Goal: Transaction & Acquisition: Book appointment/travel/reservation

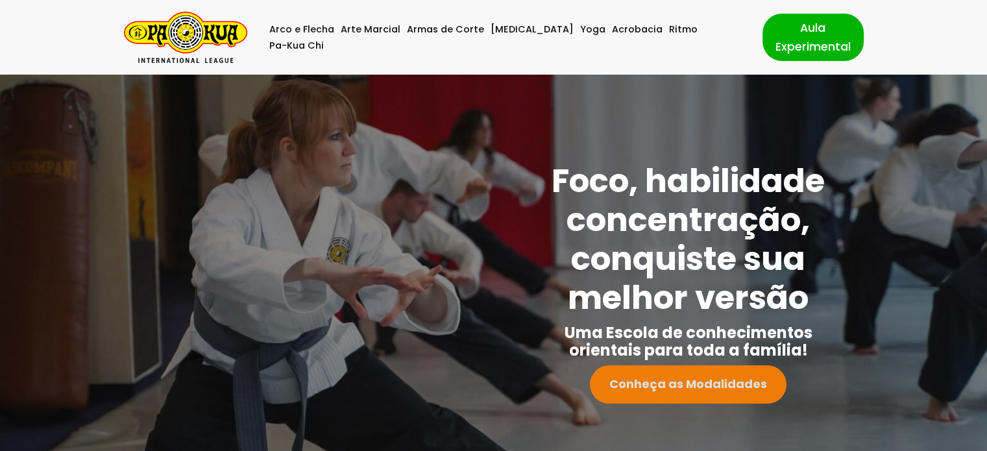
click at [682, 394] on link "Conheça as Modalidades" at bounding box center [688, 384] width 197 height 38
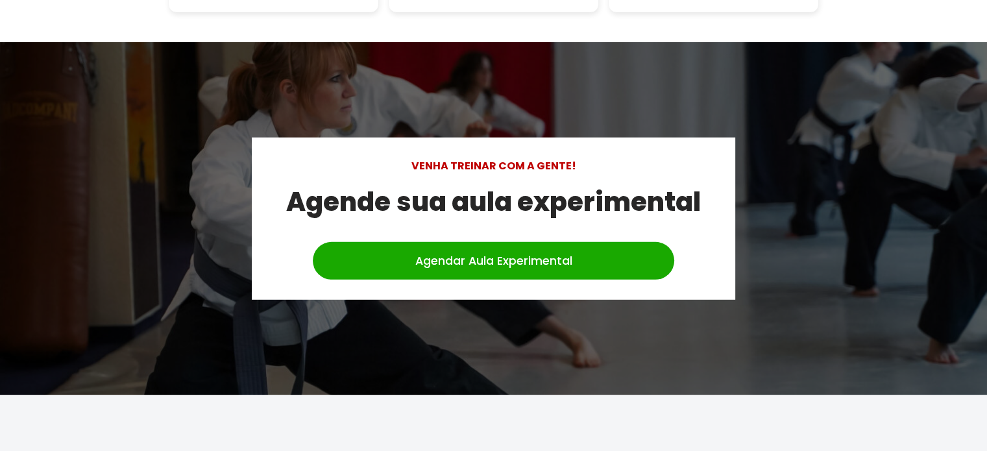
scroll to position [3785, 0]
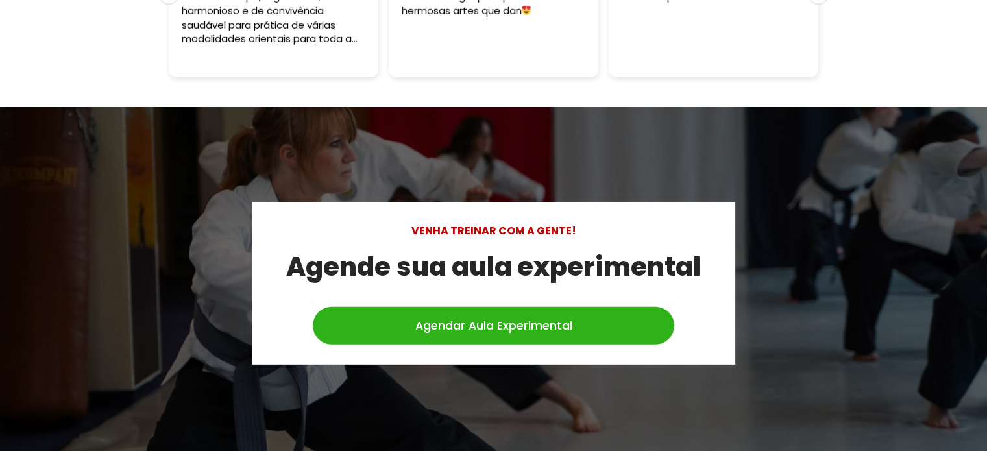
click at [565, 315] on link "Agendar Aula Experimental" at bounding box center [494, 326] width 362 height 38
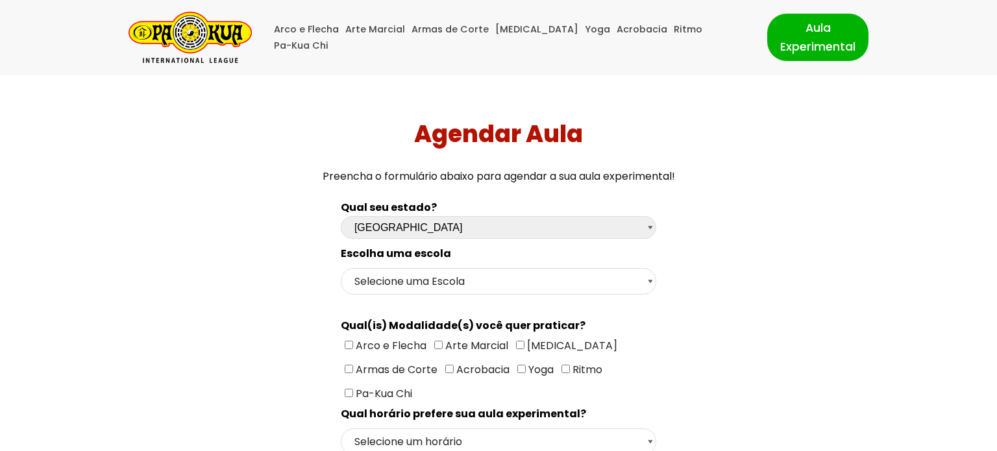
select select "sc"
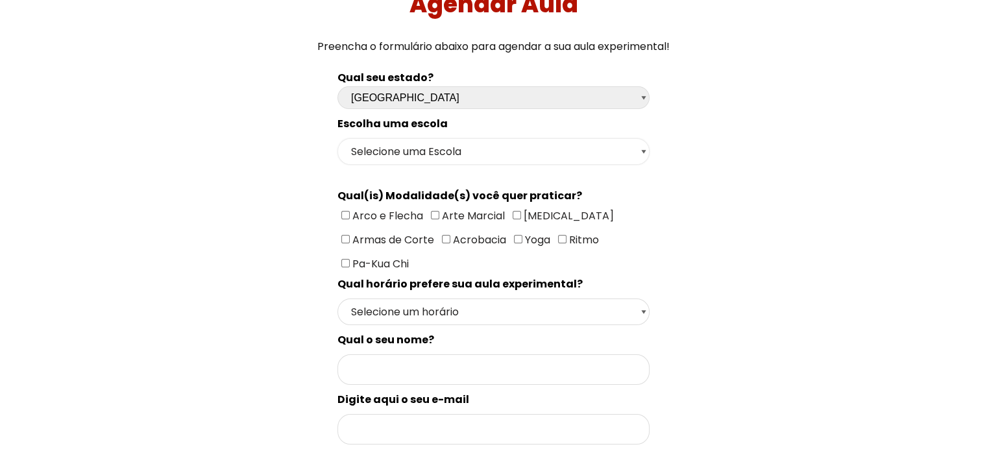
click at [541, 151] on select "Selecione uma Escola Florianópolis - Escola Pantanal [GEOGRAPHIC_DATA] - [GEOGR…" at bounding box center [493, 151] width 312 height 27
select select "[GEOGRAPHIC_DATA] - [GEOGRAPHIC_DATA]"
click at [337, 138] on select "Selecione uma Escola Florianópolis - Escola Pantanal [GEOGRAPHIC_DATA] - [GEOGR…" at bounding box center [493, 151] width 312 height 27
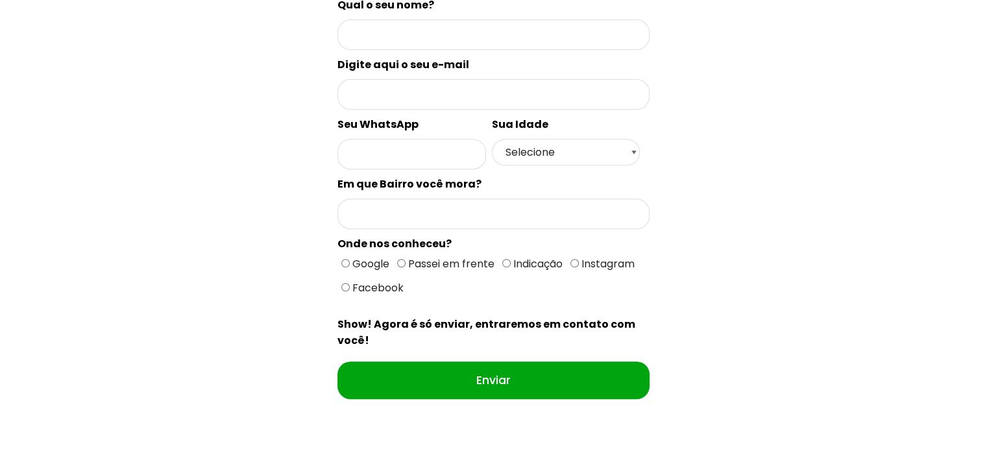
scroll to position [260, 0]
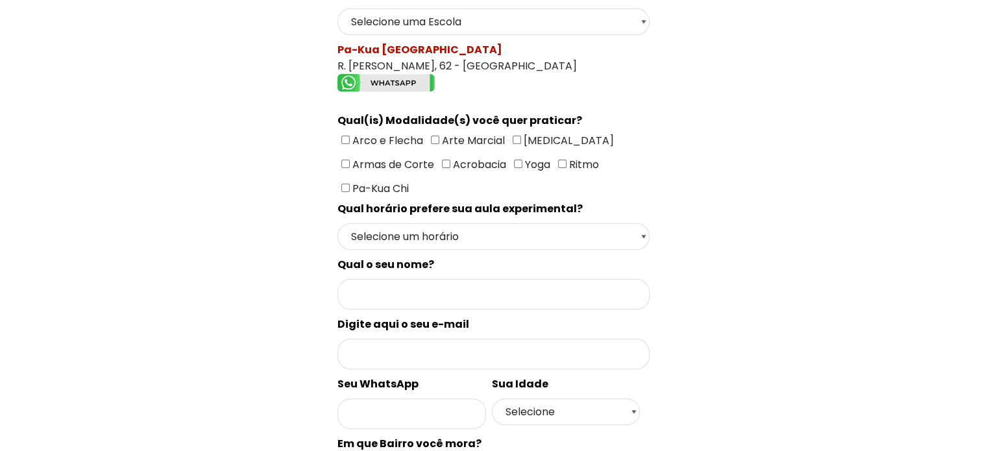
click at [431, 138] on input"] "Arte Marcial" at bounding box center [435, 140] width 8 height 8
checkbox input"] "true"
click at [507, 226] on select "Selecione um horário Manhã Tarde Noite" at bounding box center [493, 236] width 312 height 27
select select "Noite"
click at [337, 223] on select "Selecione um horário Manhã Tarde Noite" at bounding box center [493, 236] width 312 height 27
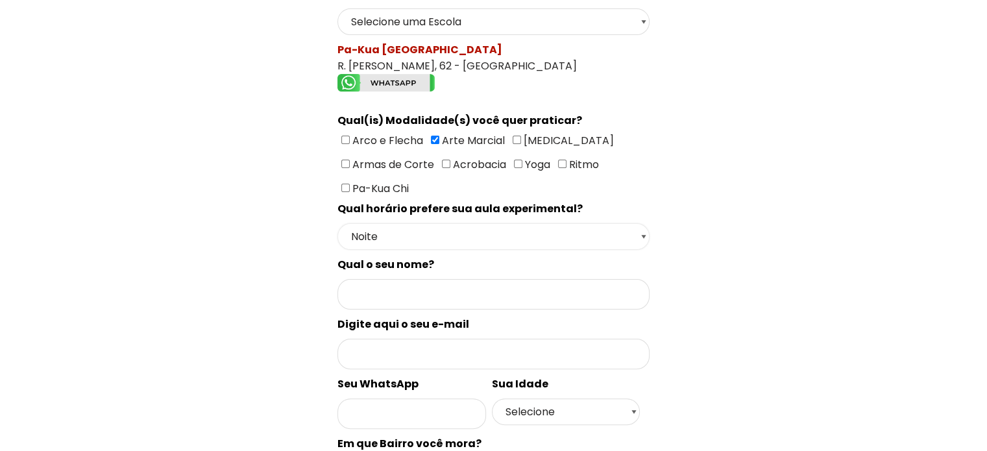
scroll to position [389, 0]
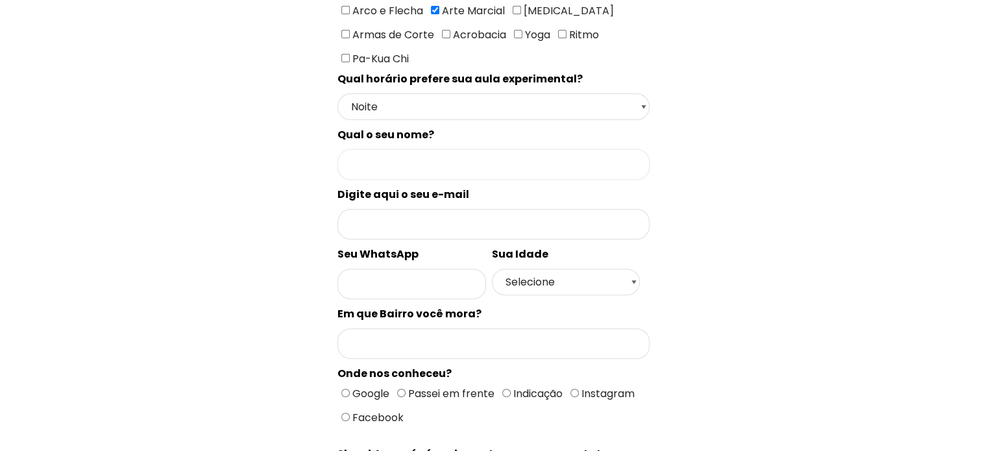
click at [465, 160] on input "Formulário de contacto" at bounding box center [493, 164] width 312 height 31
type input "[PERSON_NAME] ( MAS E PRA MINHA FILHA DE 4 ANOS)"
click at [485, 220] on input "Formulário de contacto" at bounding box center [493, 224] width 312 height 31
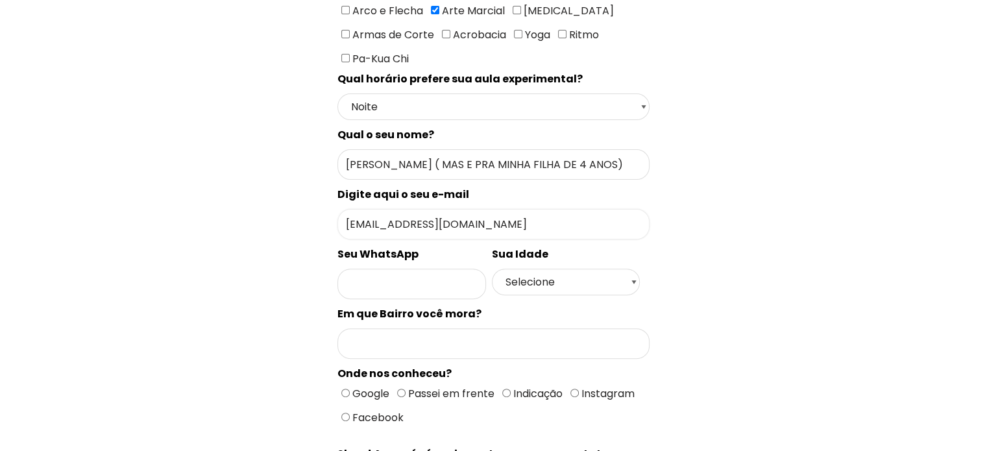
scroll to position [454, 0]
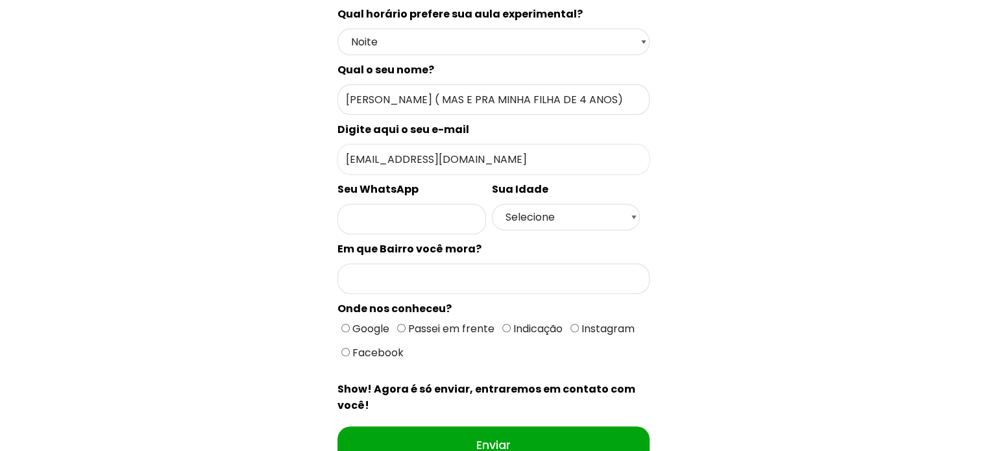
type input "[EMAIL_ADDRESS][DOMAIN_NAME]"
click at [427, 206] on input "Formulário de contacto" at bounding box center [411, 219] width 149 height 31
type input "48988583560"
click at [522, 204] on select "Selecione 18 19 20 21 22 23 24 25 26 27 28 29 30 31 32 33 34 35 36 37 38 39 40 …" at bounding box center [566, 217] width 149 height 27
select select "33"
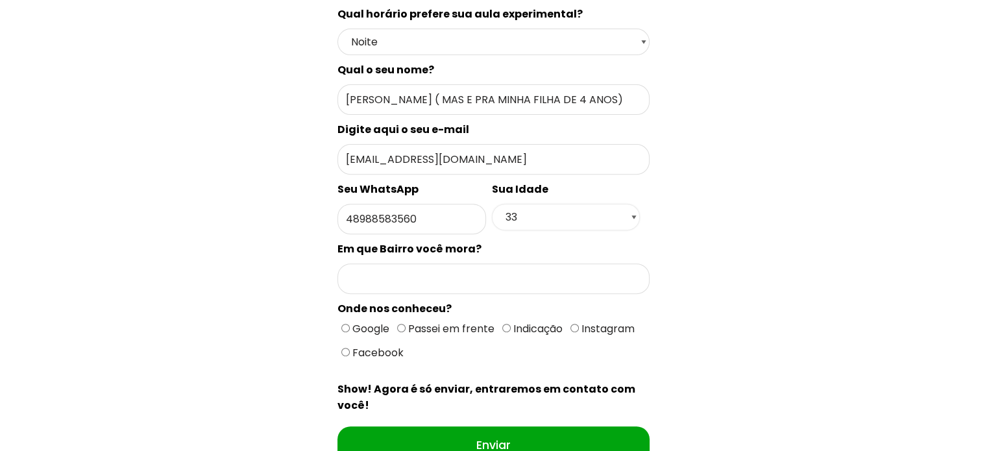
click at [492, 204] on select "Selecione 18 19 20 21 22 23 24 25 26 27 28 29 30 31 32 33 34 35 36 37 38 39 40 …" at bounding box center [566, 217] width 149 height 27
click at [461, 264] on input "Formulário de contacto" at bounding box center [493, 279] width 312 height 31
type input "ITACORUBI"
click at [400, 324] on input "Passei em frente" at bounding box center [401, 328] width 8 height 8
radio input "true"
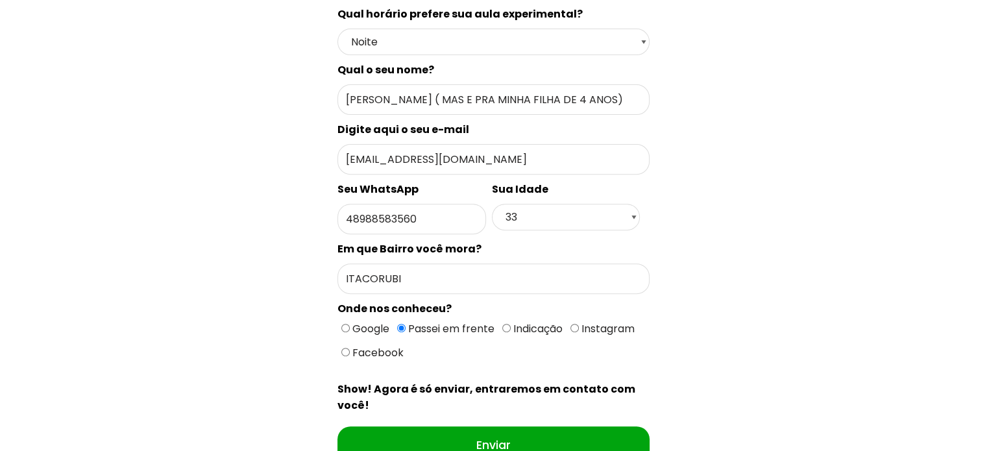
scroll to position [584, 0]
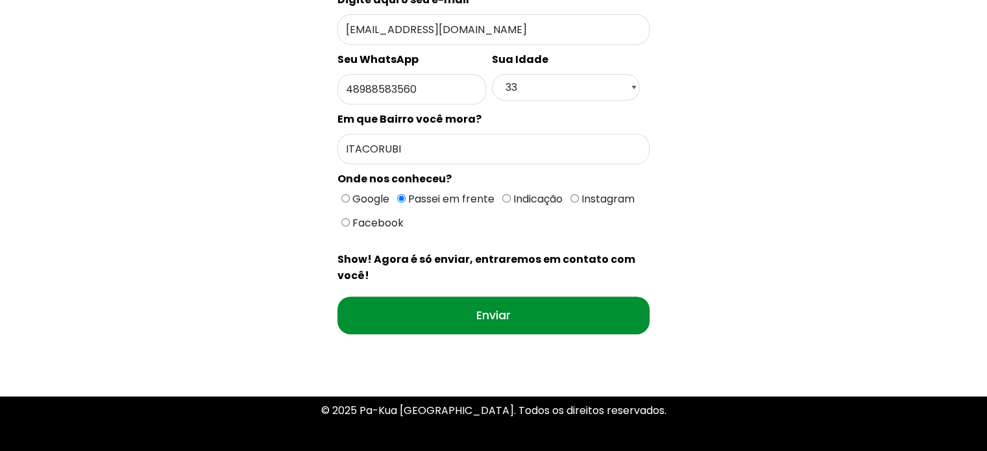
click at [488, 308] on input "Enviar" at bounding box center [493, 316] width 312 height 38
